Goal: Share content: Share content

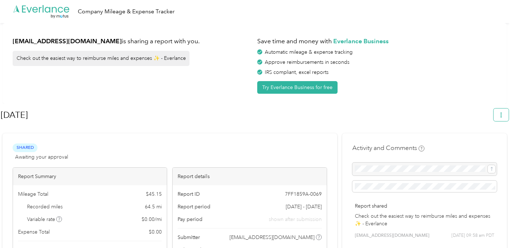
click at [501, 117] on icon "button" at bounding box center [500, 114] width 1 height 5
click at [487, 127] on span "Copy share link" at bounding box center [488, 132] width 32 height 15
click at [503, 116] on icon "button" at bounding box center [500, 114] width 5 height 5
click at [491, 127] on span "Copy share link" at bounding box center [488, 132] width 32 height 15
